Goal: Information Seeking & Learning: Learn about a topic

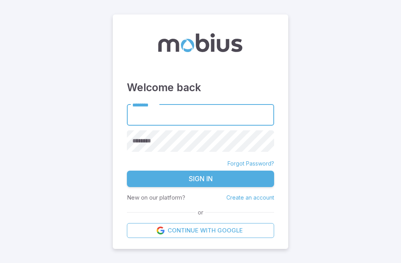
click at [244, 126] on input "********" at bounding box center [200, 115] width 147 height 22
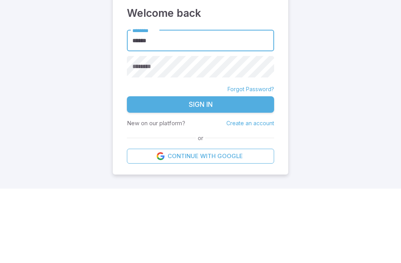
type input "******"
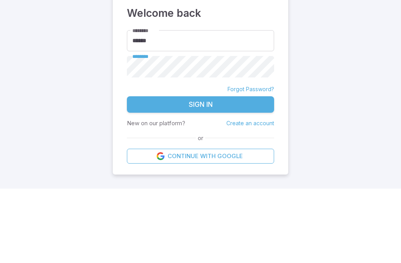
click at [200, 171] on button "Sign In" at bounding box center [200, 179] width 147 height 16
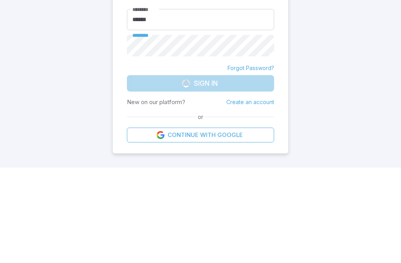
scroll to position [22, 0]
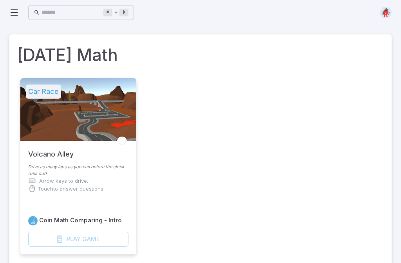
click at [387, 13] on img at bounding box center [386, 13] width 12 height 12
click at [38, 228] on div "Coin Math Comparing - Intro Play Game" at bounding box center [78, 231] width 100 height 31
click at [42, 248] on div "Coin Math Comparing - Intro Play Game" at bounding box center [78, 225] width 116 height 57
click at [41, 250] on div "Coin Math Comparing - Intro Play Game" at bounding box center [78, 225] width 116 height 57
click at [61, 243] on div "Play Game" at bounding box center [78, 239] width 100 height 15
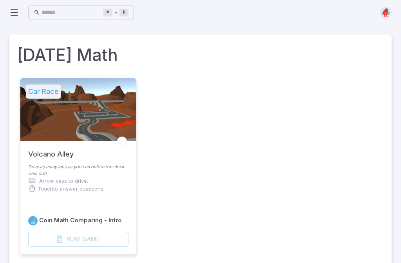
click at [97, 243] on div "Play Game" at bounding box center [78, 239] width 100 height 15
click at [110, 247] on div "Coin Math Comparing - Intro Play Game" at bounding box center [78, 225] width 116 height 57
click at [106, 240] on div "Play Game" at bounding box center [78, 239] width 100 height 15
click at [97, 229] on div "Coin Math Comparing - Intro Play Game" at bounding box center [78, 231] width 100 height 31
click at [99, 238] on div "Play Game" at bounding box center [78, 239] width 100 height 15
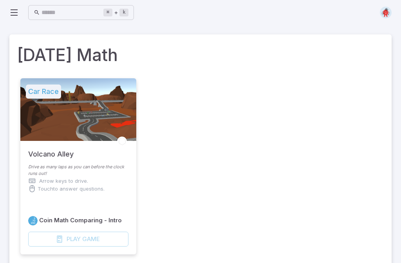
click at [51, 237] on div "Play Game" at bounding box center [78, 239] width 100 height 15
click at [50, 249] on div "Coin Math Comparing - Intro Play Game" at bounding box center [78, 225] width 116 height 57
click at [45, 222] on h6 "Coin Math Comparing - Intro" at bounding box center [80, 220] width 83 height 9
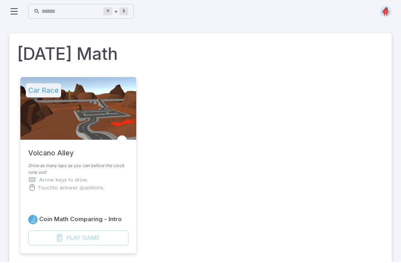
scroll to position [4, 0]
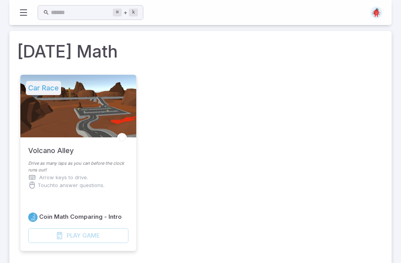
click at [47, 236] on div "Play Game" at bounding box center [78, 235] width 100 height 15
click at [54, 238] on div "Play Game" at bounding box center [78, 235] width 100 height 15
click at [378, 15] on img at bounding box center [376, 13] width 12 height 12
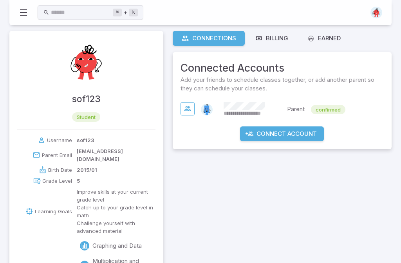
click at [88, 63] on img at bounding box center [86, 62] width 47 height 47
click at [82, 65] on img at bounding box center [86, 62] width 47 height 47
click at [380, 14] on img at bounding box center [376, 13] width 12 height 12
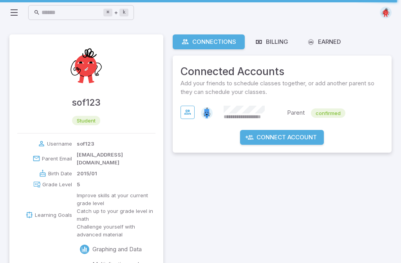
click at [81, 67] on img at bounding box center [86, 65] width 47 height 47
click at [82, 68] on img at bounding box center [86, 65] width 47 height 47
click at [77, 76] on img at bounding box center [86, 65] width 47 height 47
click at [77, 55] on img at bounding box center [86, 65] width 47 height 47
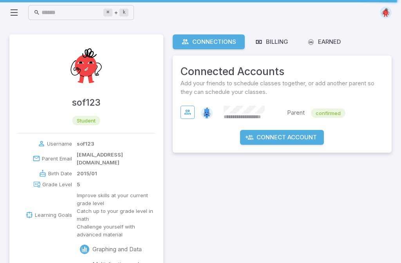
click at [80, 69] on img at bounding box center [86, 65] width 47 height 47
click at [387, 13] on img at bounding box center [386, 13] width 12 height 12
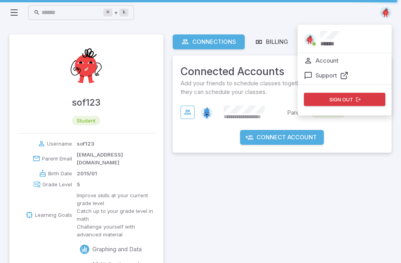
click at [310, 39] on img at bounding box center [310, 40] width 12 height 12
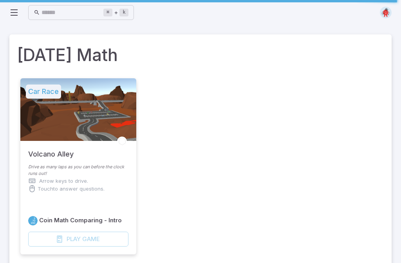
scroll to position [4, 0]
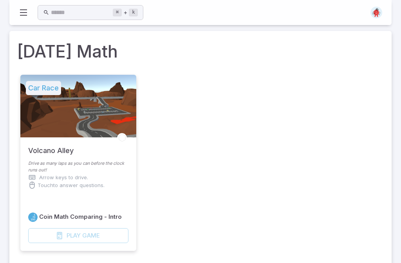
click at [47, 238] on div "Play Game" at bounding box center [78, 235] width 100 height 15
click at [44, 93] on h5 "Car Race" at bounding box center [43, 88] width 35 height 14
click at [46, 100] on div at bounding box center [78, 106] width 116 height 63
click at [81, 210] on div "Coin Math Comparing - Intro Play Game" at bounding box center [78, 222] width 116 height 57
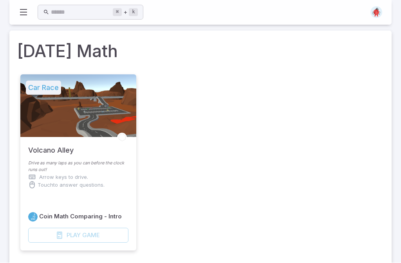
click at [63, 222] on div "Coin Math Comparing - Intro Play Game" at bounding box center [78, 228] width 100 height 31
click at [25, 211] on div "Coin Math Comparing - Intro Play Game" at bounding box center [78, 222] width 116 height 57
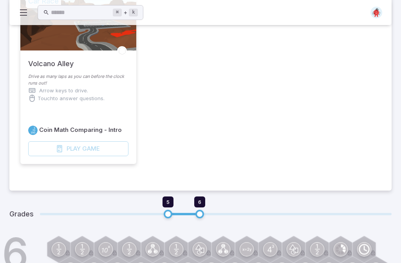
scroll to position [256, 0]
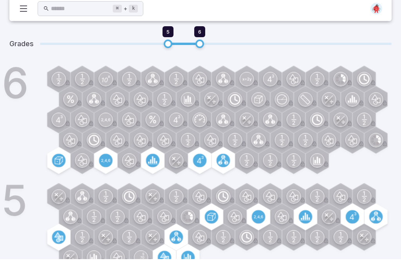
type input "*"
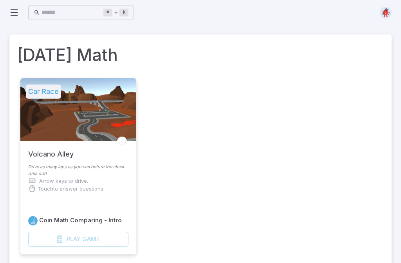
click at [42, 240] on div "Play Game" at bounding box center [78, 239] width 100 height 15
click at [40, 241] on div "Play Game" at bounding box center [78, 239] width 100 height 15
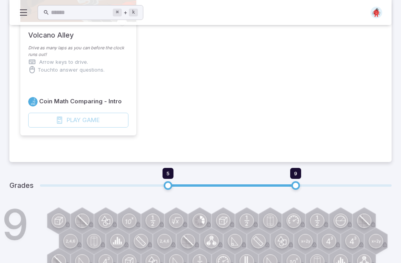
scroll to position [119, 0]
type input "*"
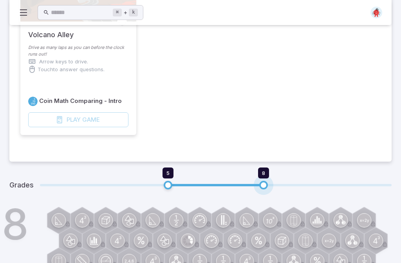
type input "*"
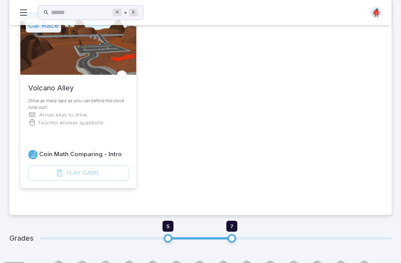
scroll to position [63, 0]
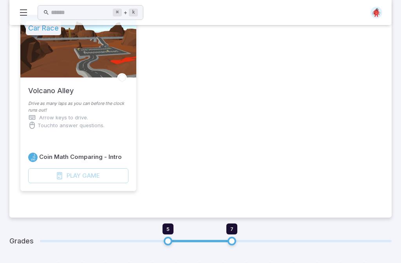
click at [105, 181] on div "Play Game" at bounding box center [78, 175] width 100 height 15
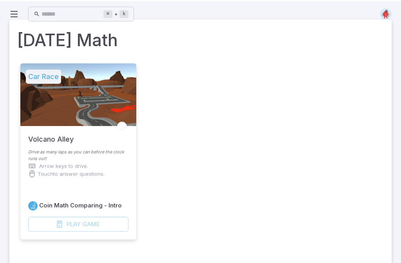
scroll to position [0, 0]
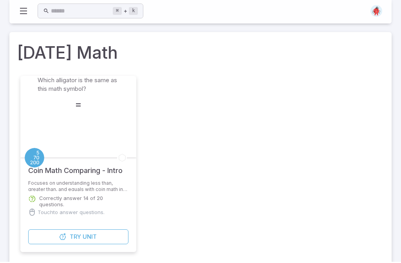
click at [62, 98] on div "=" at bounding box center [78, 106] width 81 height 16
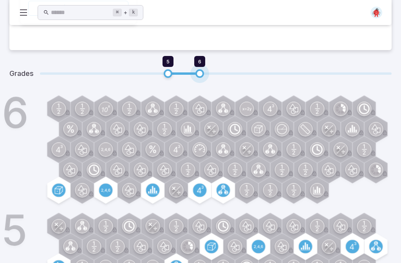
scroll to position [255, 0]
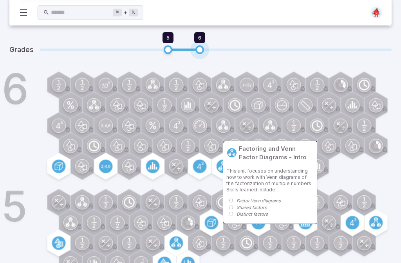
type input "*"
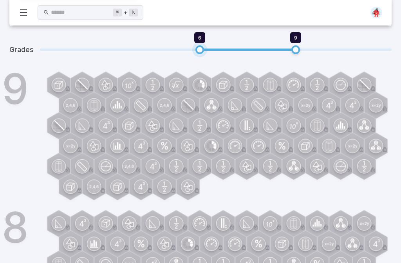
scroll to position [185, 0]
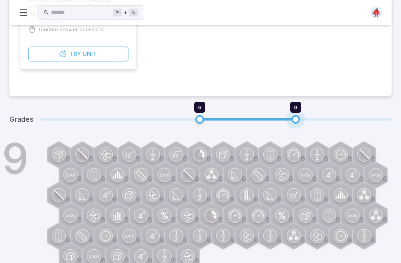
type input "*"
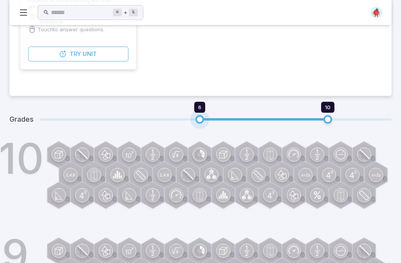
click at [92, 33] on p "Touch to answer questions." at bounding box center [71, 29] width 67 height 8
click at [32, 61] on button "Try Unit" at bounding box center [78, 54] width 100 height 15
type input "*"
type input "**"
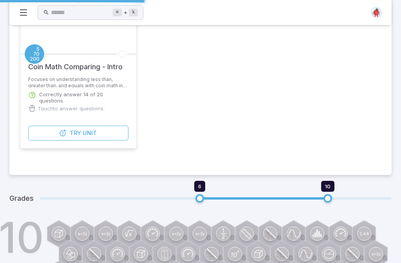
click at [62, 132] on icon "button" at bounding box center [63, 133] width 8 height 8
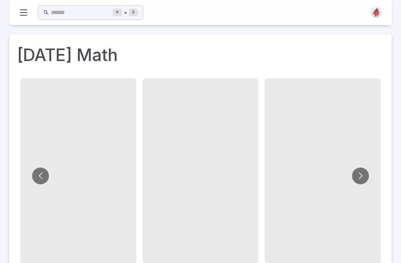
scroll to position [66, 0]
